Goal: Find contact information: Find contact information

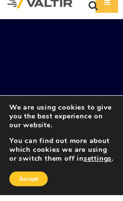
click at [35, 178] on button "Accept" at bounding box center [28, 185] width 38 height 15
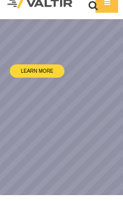
click at [106, 9] on div "Menu" at bounding box center [107, 9] width 23 height 20
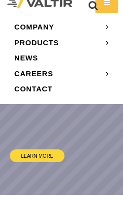
click at [49, 90] on link "CONTACT" at bounding box center [61, 94] width 108 height 15
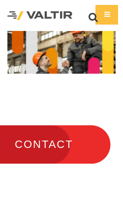
click at [110, 14] on div "Menu" at bounding box center [107, 15] width 23 height 20
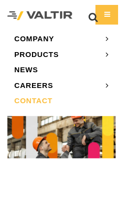
click at [49, 101] on link "CONTACT" at bounding box center [61, 100] width 108 height 15
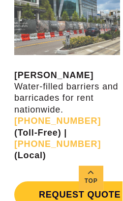
scroll to position [1361, 0]
